Goal: Find specific page/section: Find specific page/section

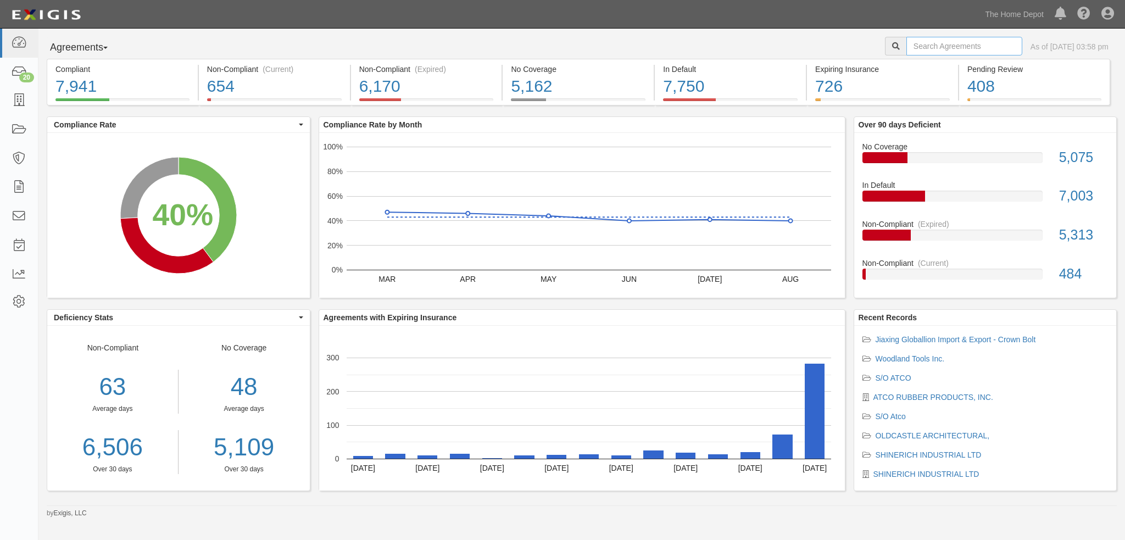
click at [940, 46] on input "text" at bounding box center [964, 46] width 116 height 19
type input "xingxing"
click at [1011, 12] on link "The Home Depot" at bounding box center [1014, 14] width 70 height 22
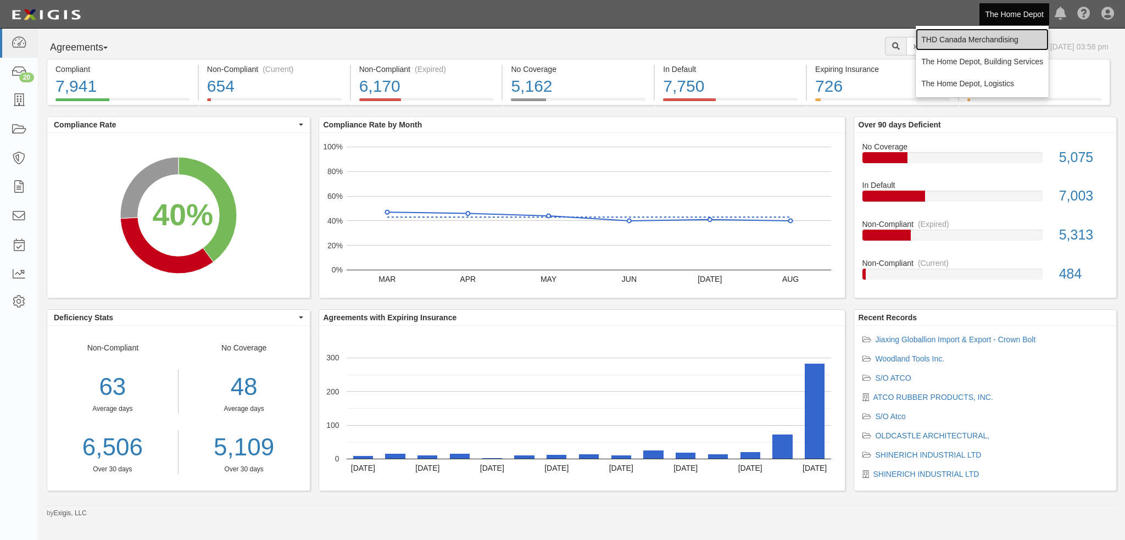
click at [995, 41] on link "THD Canada Merchandising" at bounding box center [982, 40] width 133 height 22
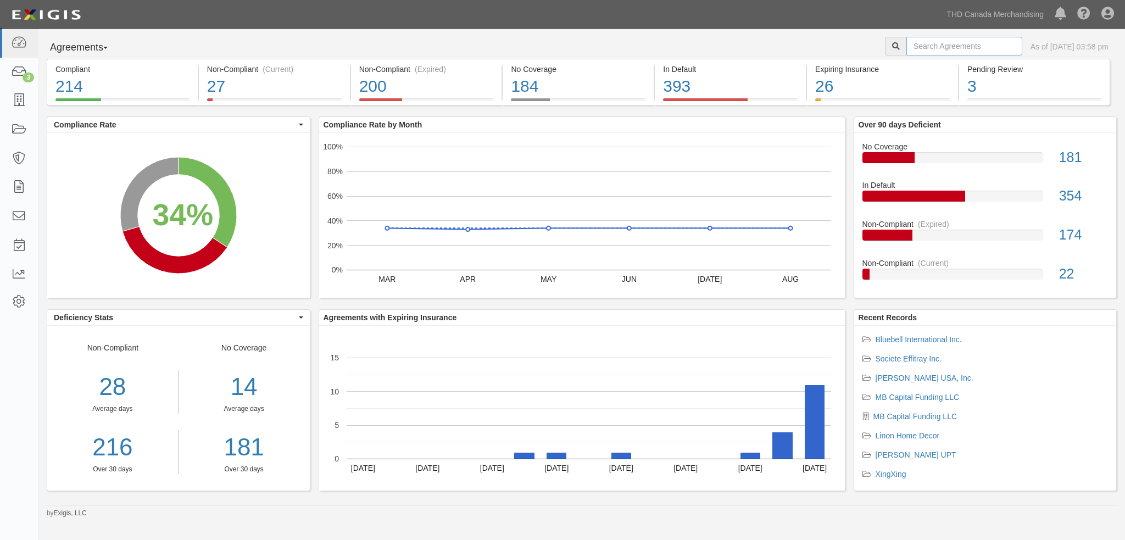
drag, startPoint x: 0, startPoint y: 0, endPoint x: 995, endPoint y: 41, distance: 995.5
click at [995, 41] on input "text" at bounding box center [964, 46] width 116 height 19
type input "xingxing"
click at [952, 45] on input "xingxing" at bounding box center [964, 46] width 116 height 19
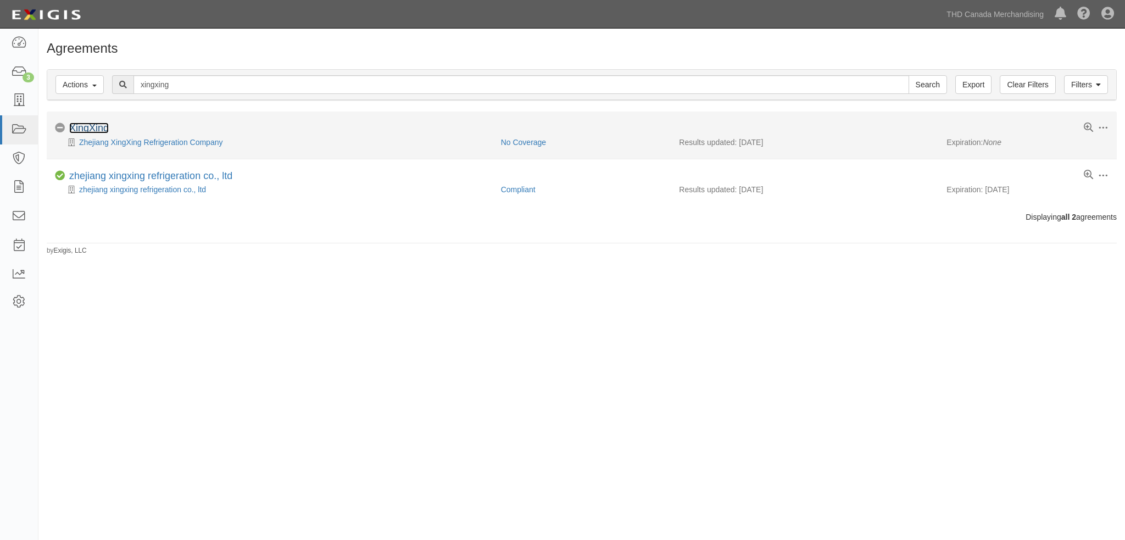
click at [100, 130] on link "XingXing" at bounding box center [89, 127] width 40 height 11
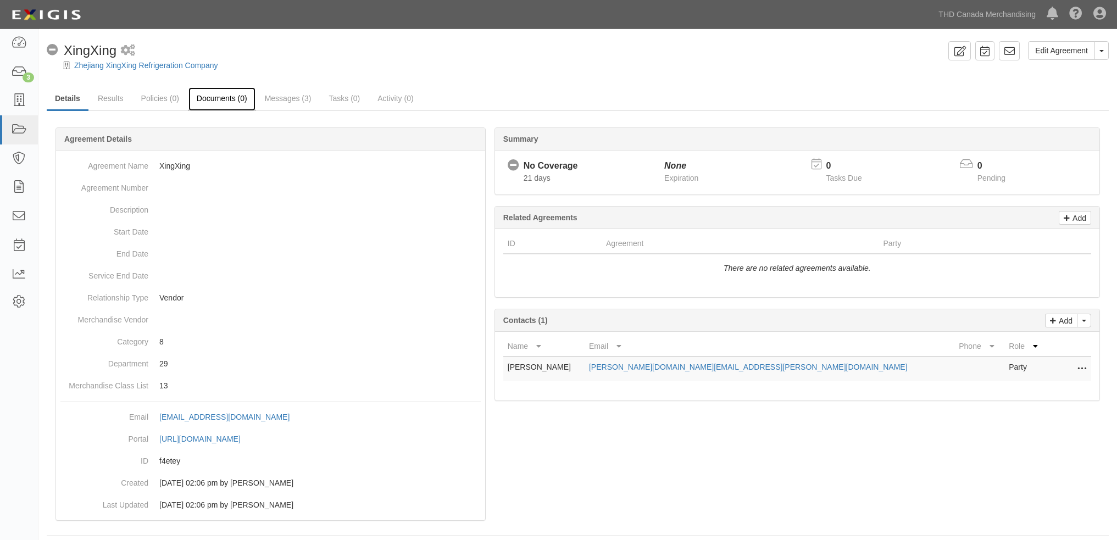
click at [219, 105] on link "Documents (0)" at bounding box center [221, 99] width 67 height 24
